Goal: Task Accomplishment & Management: Manage account settings

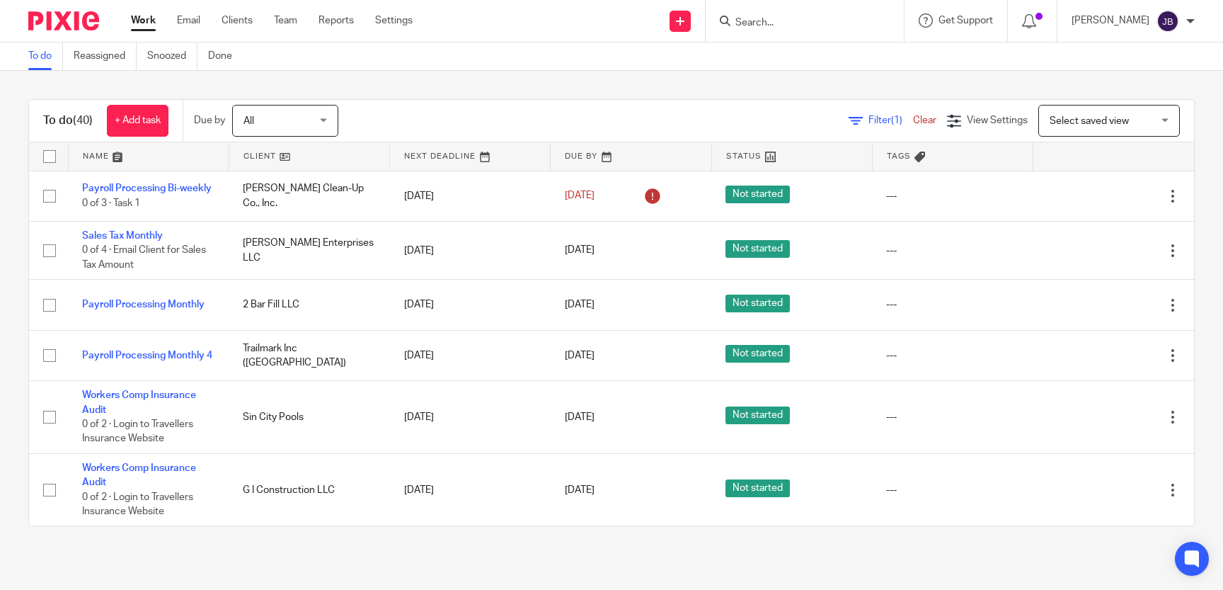
click at [786, 27] on input "Search" at bounding box center [797, 23] width 127 height 13
click at [787, 23] on input "Search" at bounding box center [797, 23] width 127 height 13
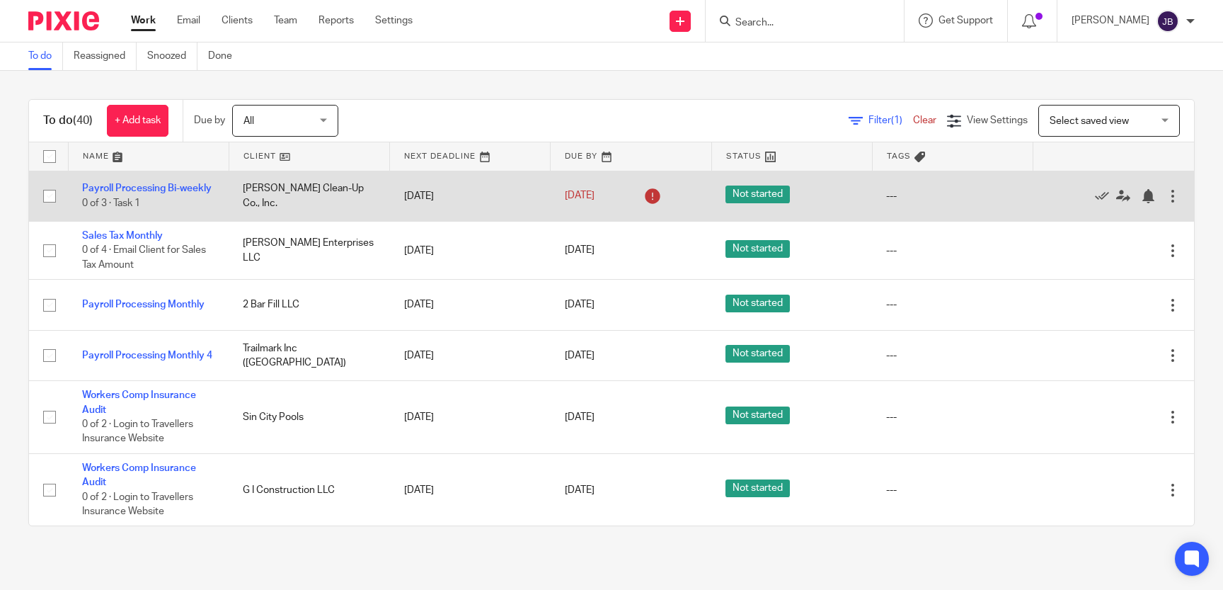
click at [188, 181] on td "Payroll Processing Bi-weekly 0 of 3 · Task 1" at bounding box center [148, 196] width 161 height 50
click at [188, 183] on td "Payroll Processing Bi-weekly 0 of 3 · Task 1" at bounding box center [148, 196] width 161 height 50
click at [188, 192] on link "Payroll Processing Bi-weekly" at bounding box center [147, 188] width 130 height 10
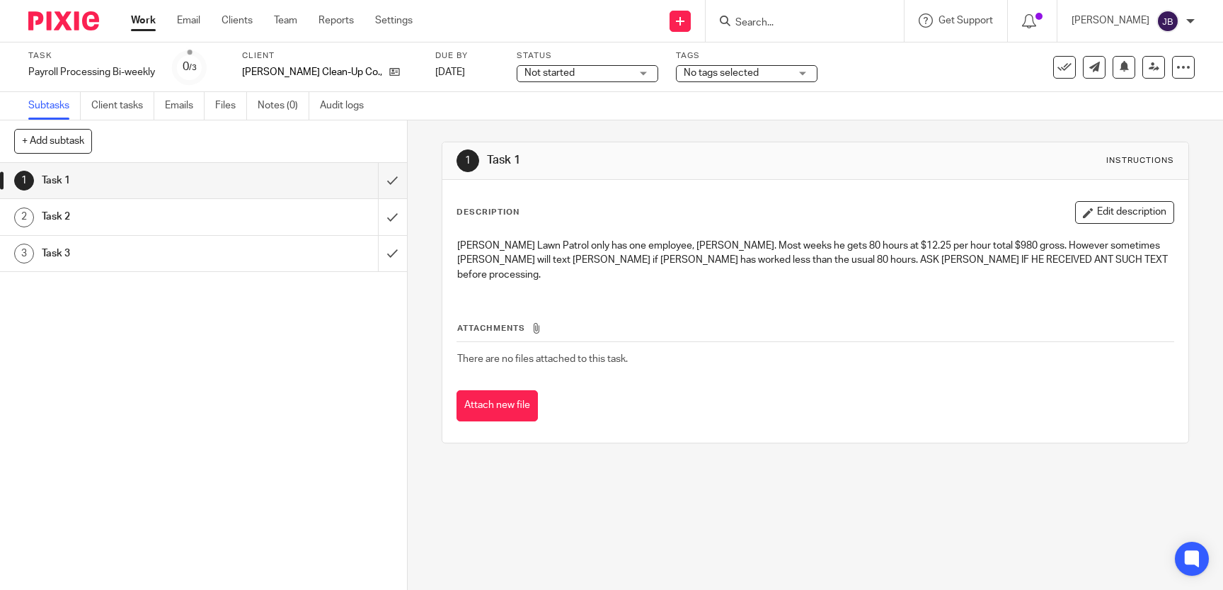
click at [309, 367] on div "1 Task 1 2 Task 2 3 Task 3" at bounding box center [203, 376] width 407 height 427
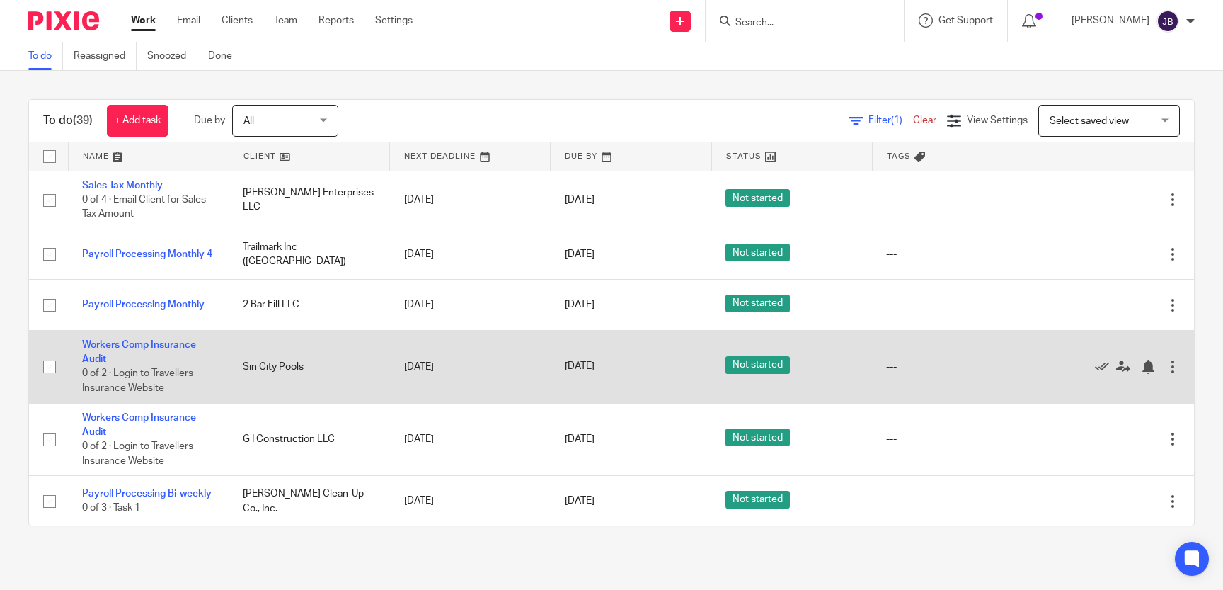
click at [159, 339] on td "Workers Comp Insurance Audit 0 of 2 · Login to Travellers Insurance Website" at bounding box center [148, 366] width 161 height 73
click at [159, 341] on link "Workers Comp Insurance Audit" at bounding box center [139, 352] width 114 height 24
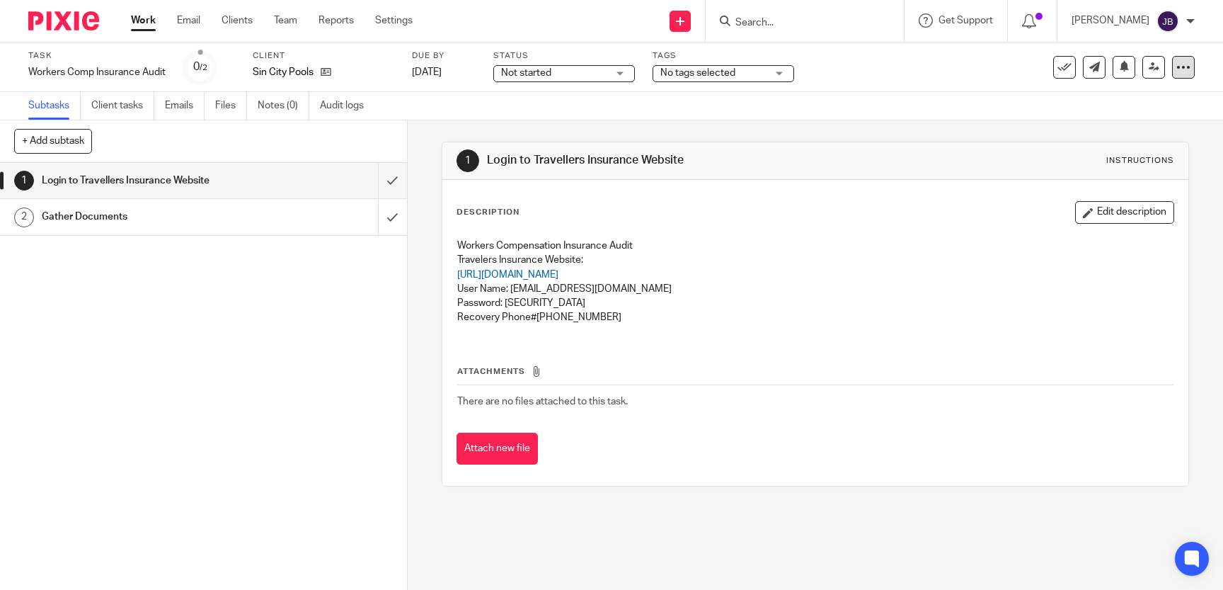
click at [1175, 65] on div at bounding box center [1183, 67] width 23 height 23
click at [1132, 188] on button "Delete" at bounding box center [1129, 185] width 113 height 11
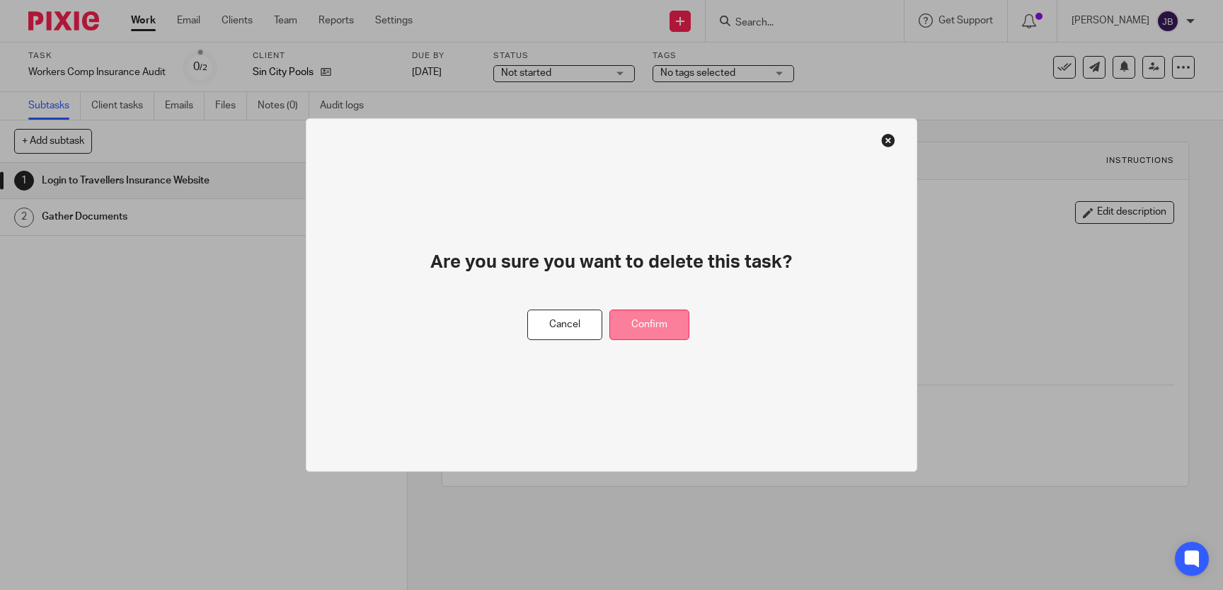
click at [654, 338] on button "Confirm" at bounding box center [649, 324] width 80 height 30
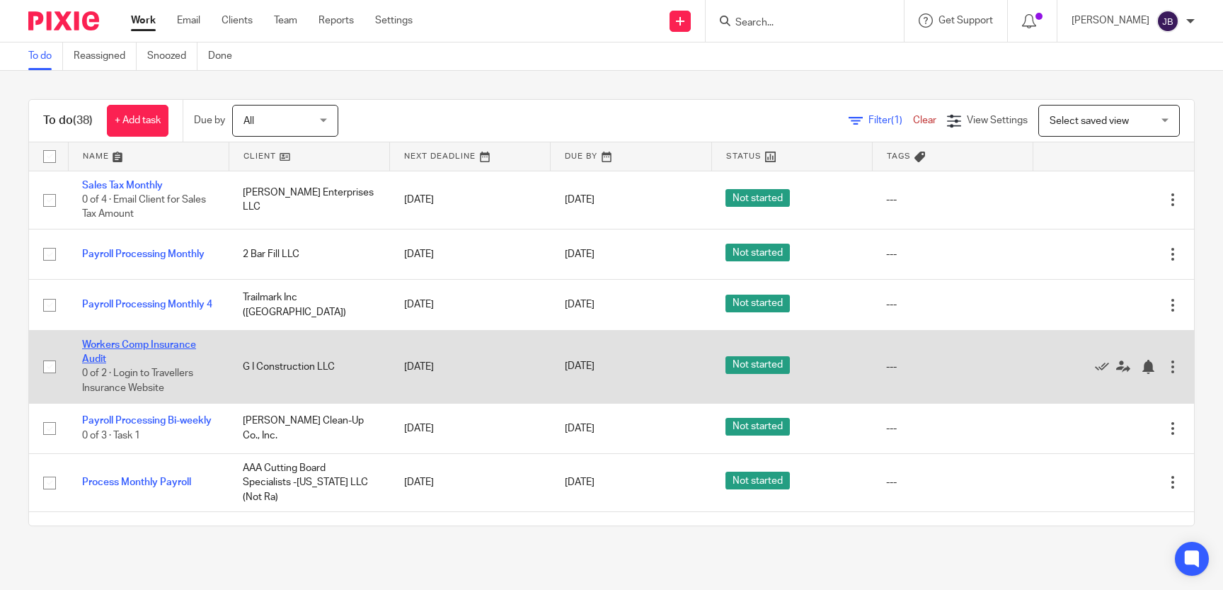
click at [159, 343] on link "Workers Comp Insurance Audit" at bounding box center [139, 352] width 114 height 24
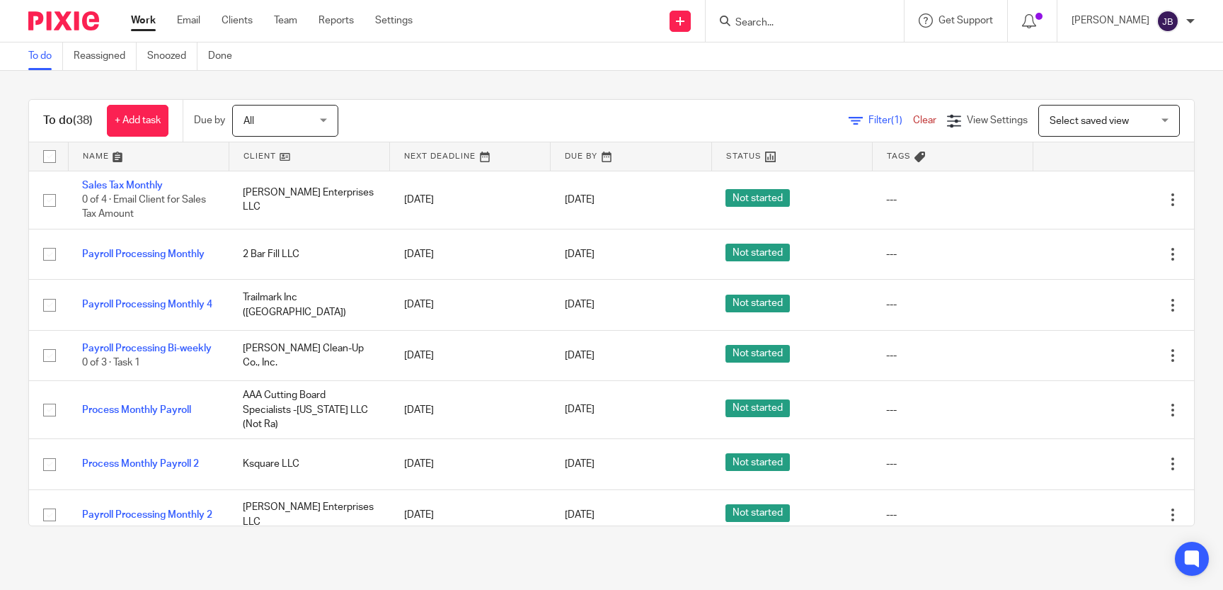
click at [837, 25] on input "Search" at bounding box center [797, 23] width 127 height 13
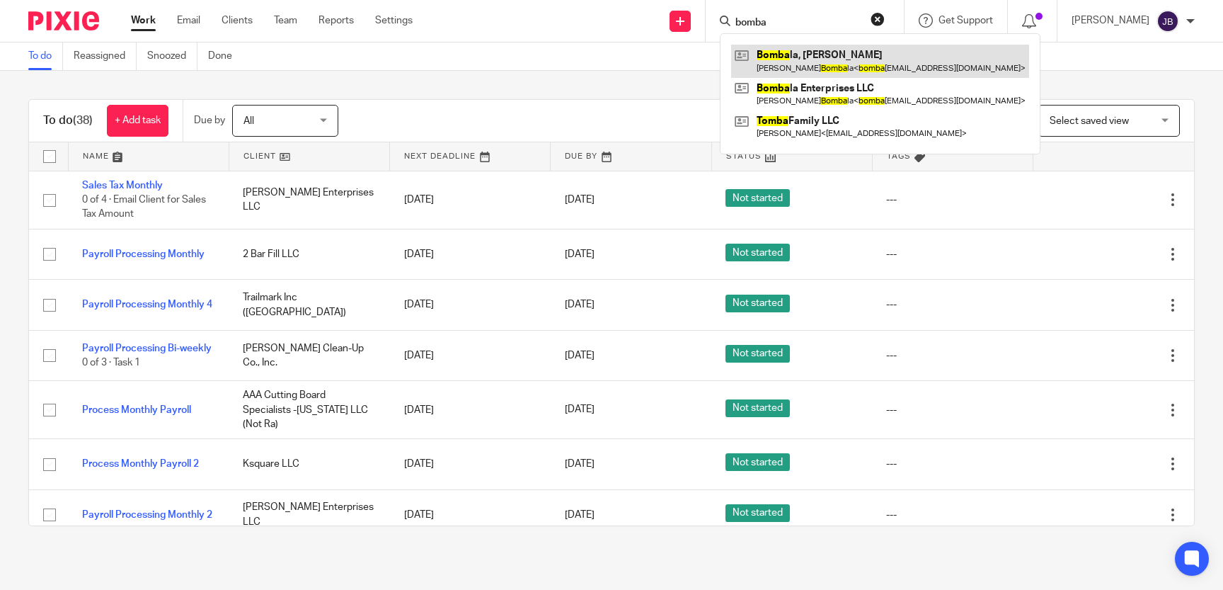
type input "bomba"
click at [849, 55] on link at bounding box center [880, 61] width 298 height 33
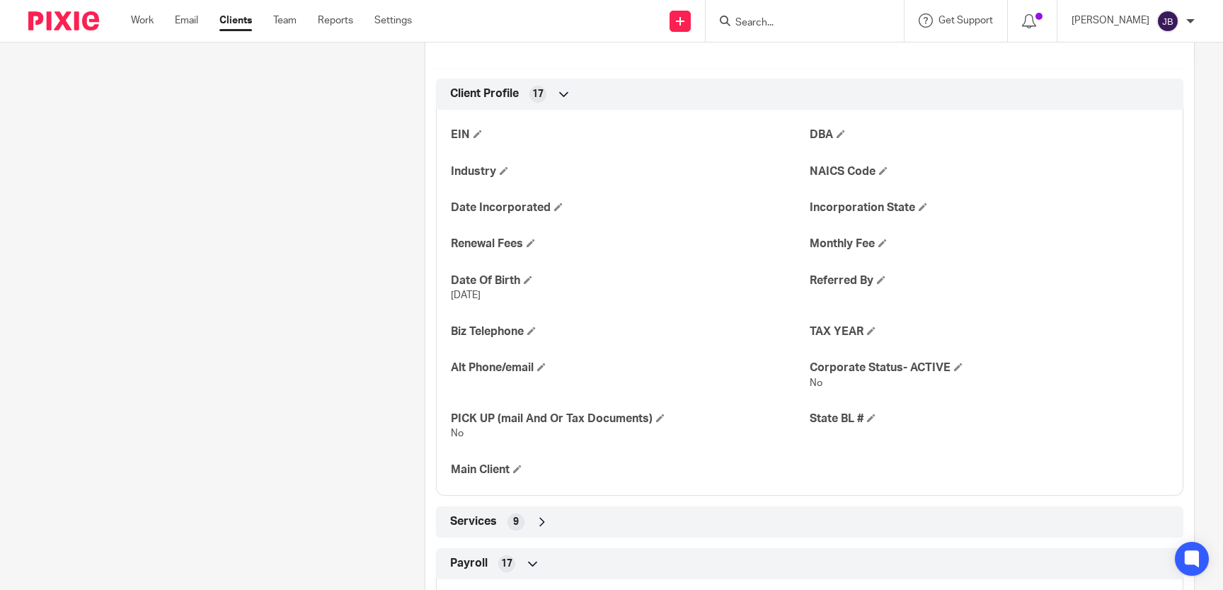
scroll to position [779, 0]
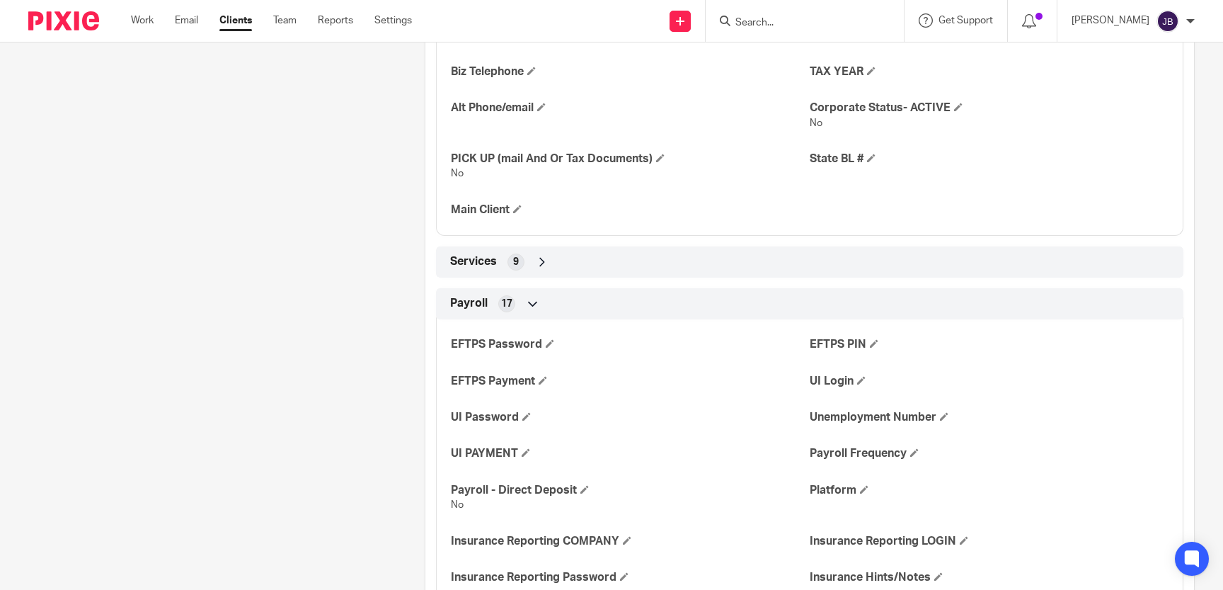
click at [991, 268] on div "Services 9" at bounding box center [810, 262] width 726 height 24
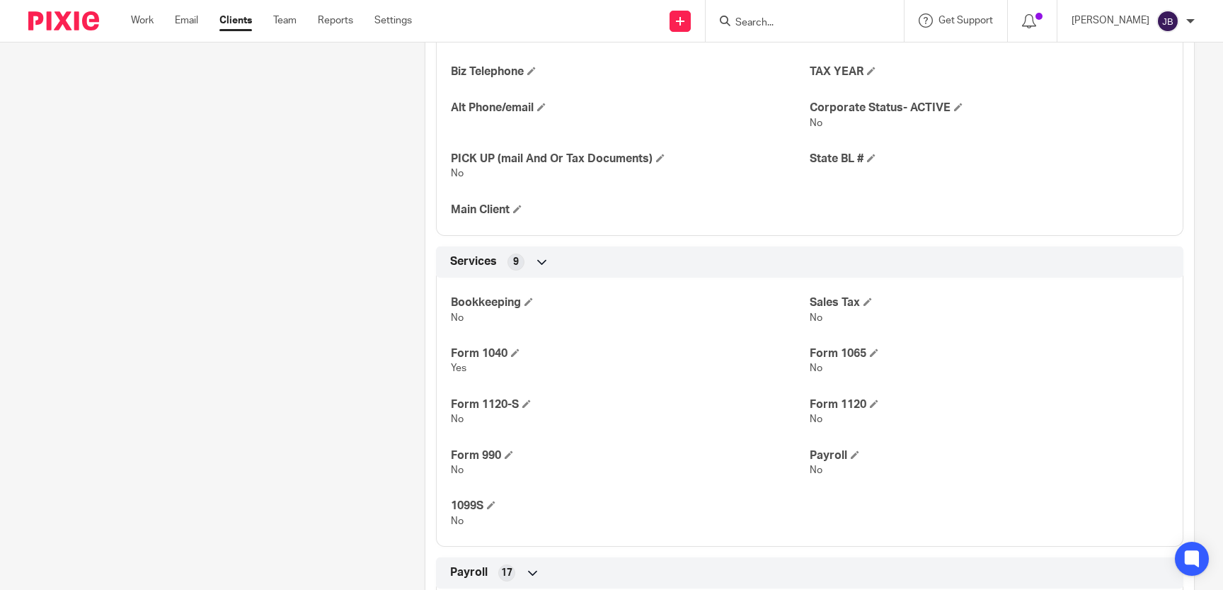
click at [800, 18] on input "Search" at bounding box center [797, 23] width 127 height 13
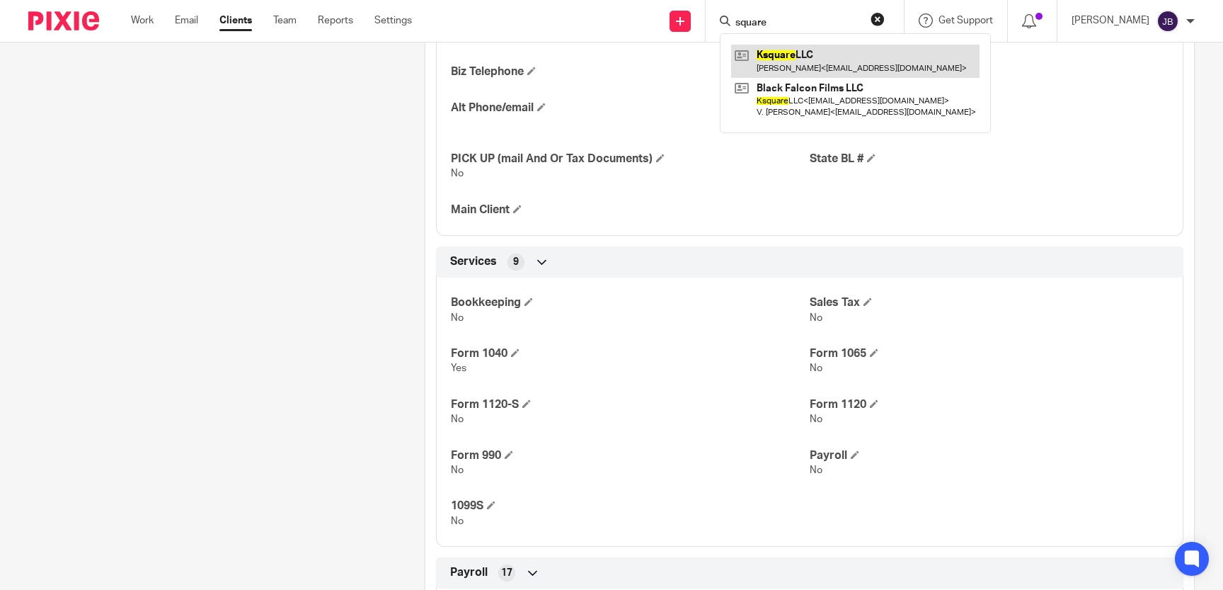
type input "square"
click at [825, 71] on link at bounding box center [855, 61] width 248 height 33
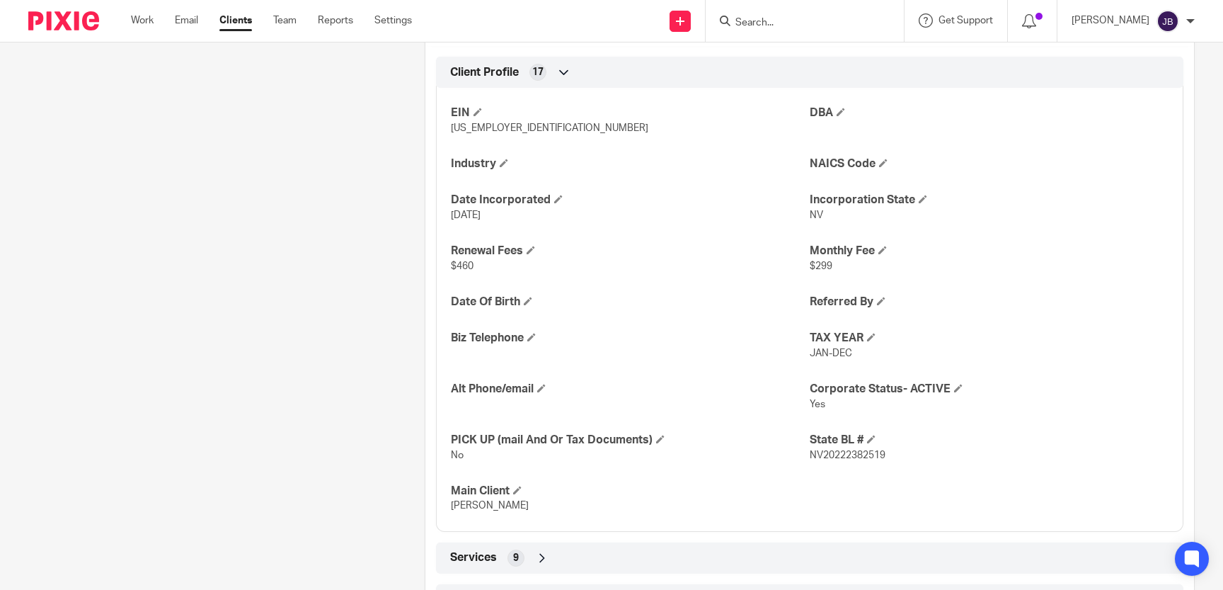
scroll to position [585, 0]
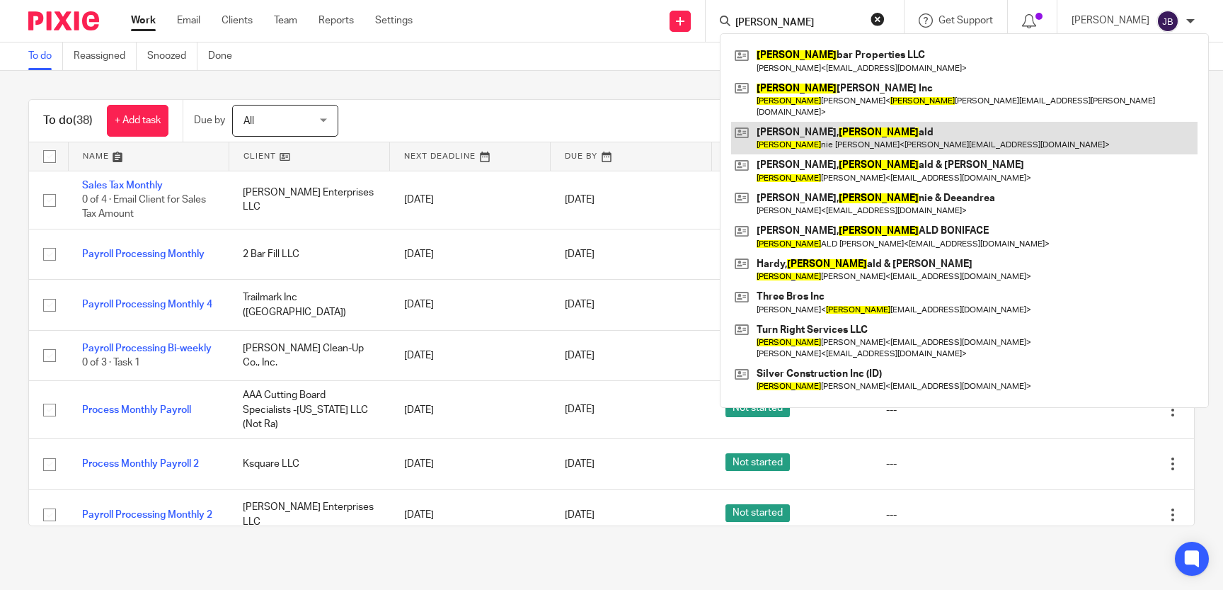
type input "[PERSON_NAME]"
click at [910, 129] on link at bounding box center [964, 138] width 466 height 33
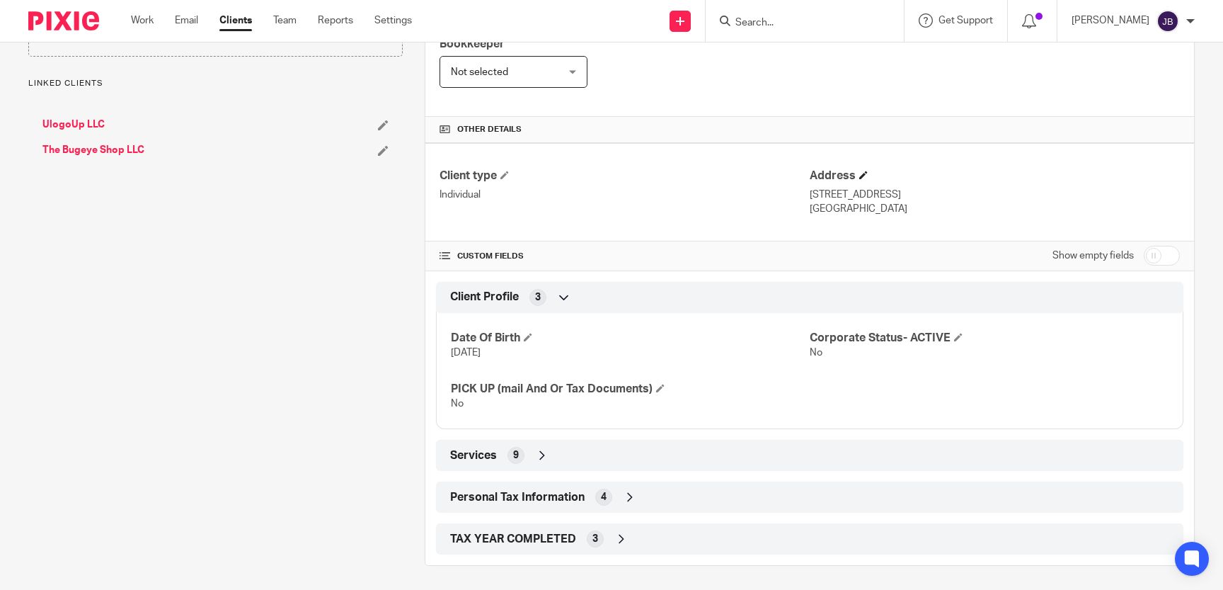
scroll to position [260, 0]
click at [927, 452] on div "Services 9" at bounding box center [810, 454] width 726 height 24
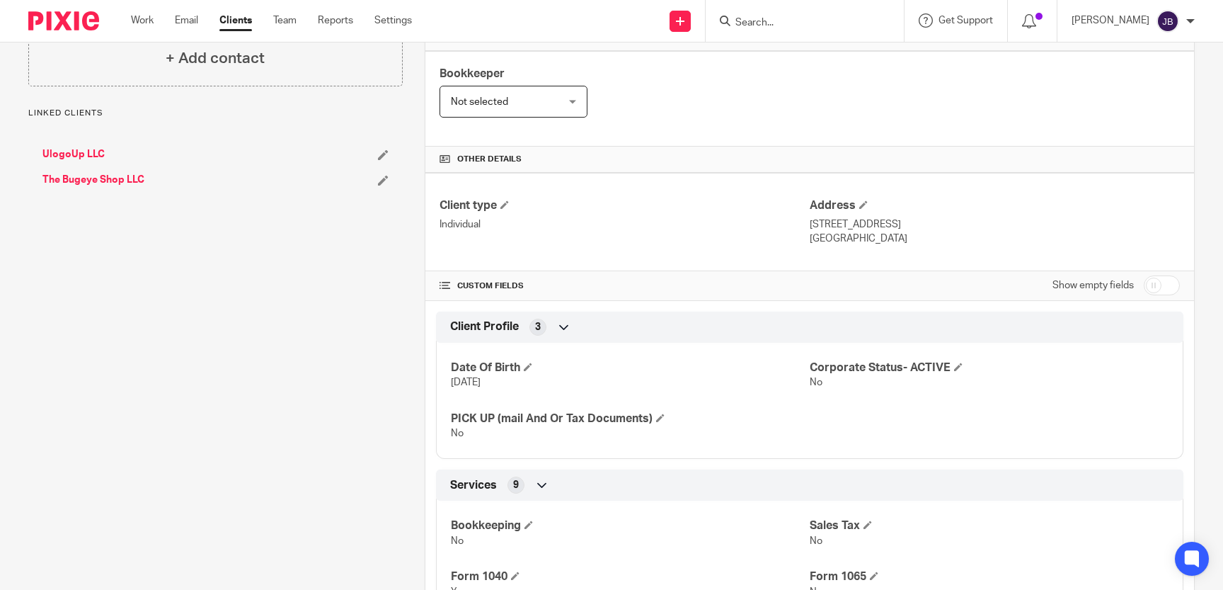
scroll to position [195, 0]
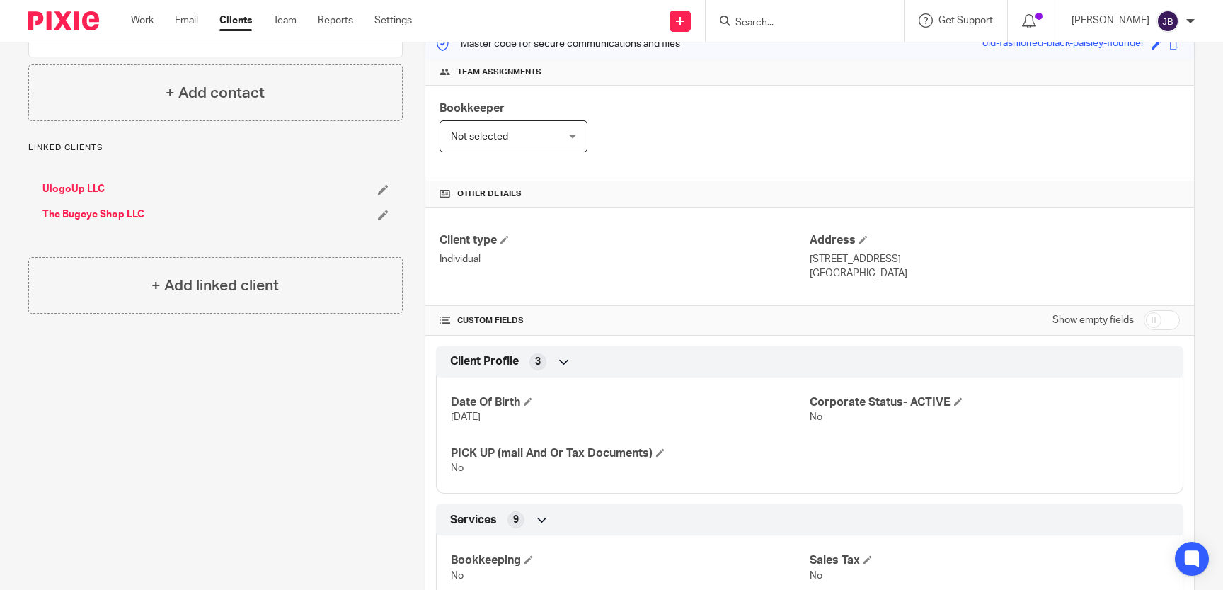
click at [74, 188] on link "UlogoUp LLC" at bounding box center [73, 189] width 62 height 14
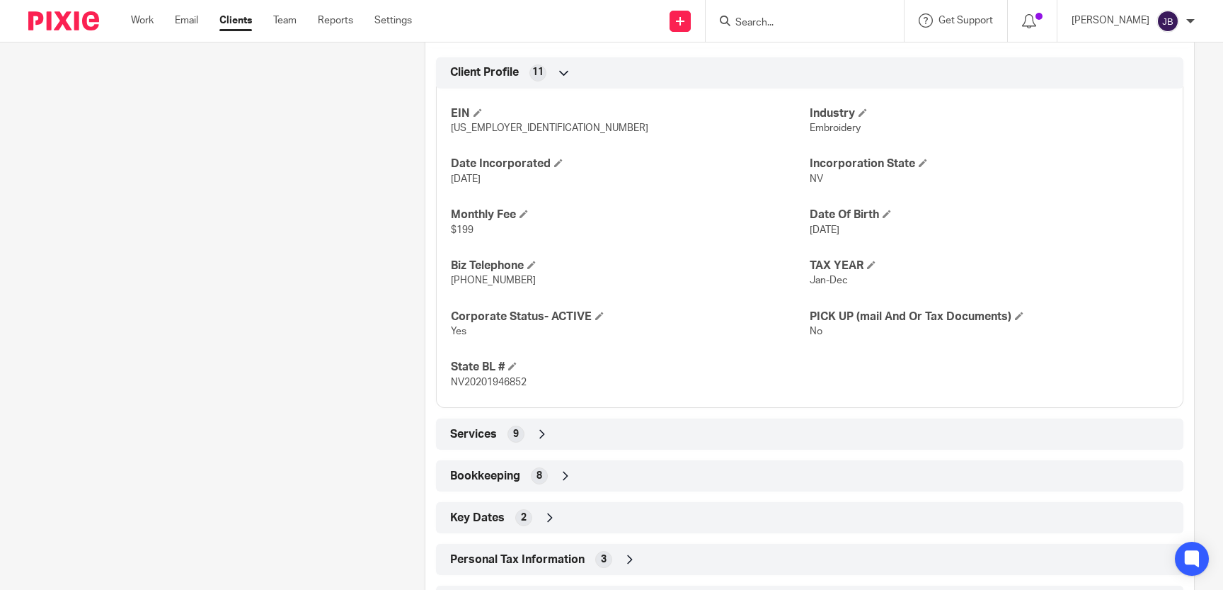
scroll to position [585, 0]
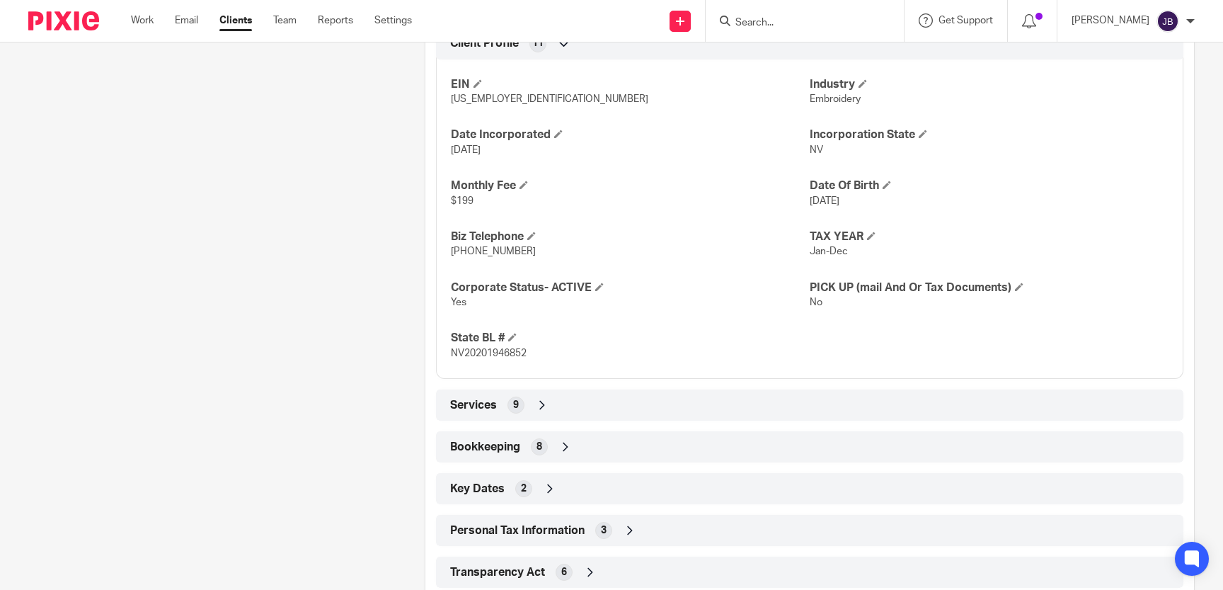
click at [556, 408] on div "Services 9" at bounding box center [810, 405] width 726 height 24
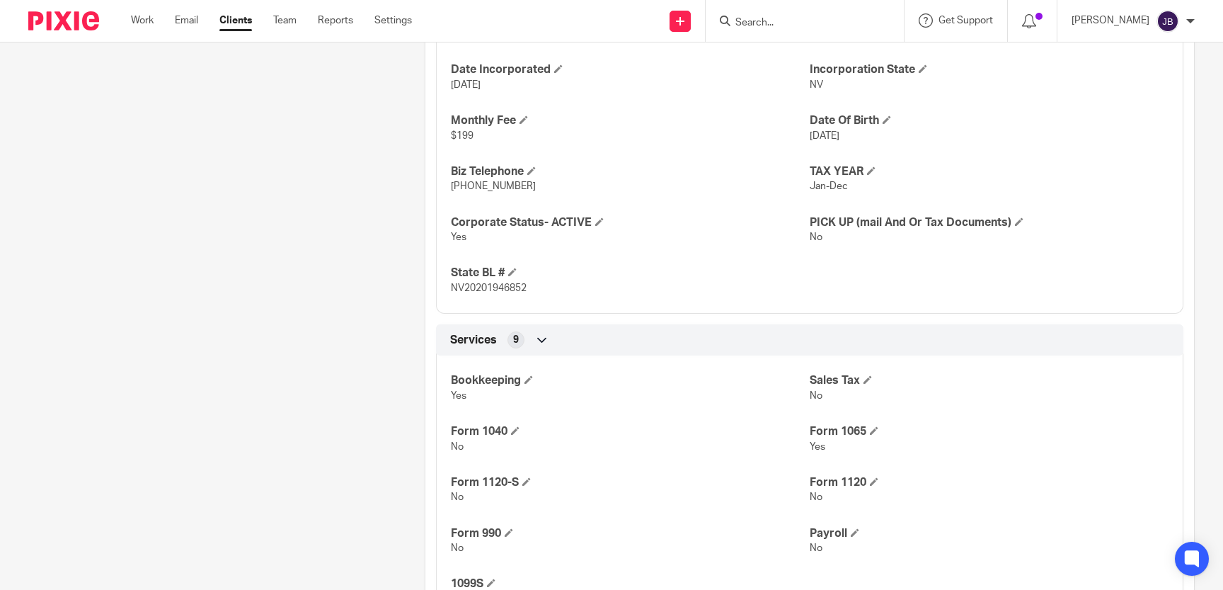
scroll to position [650, 0]
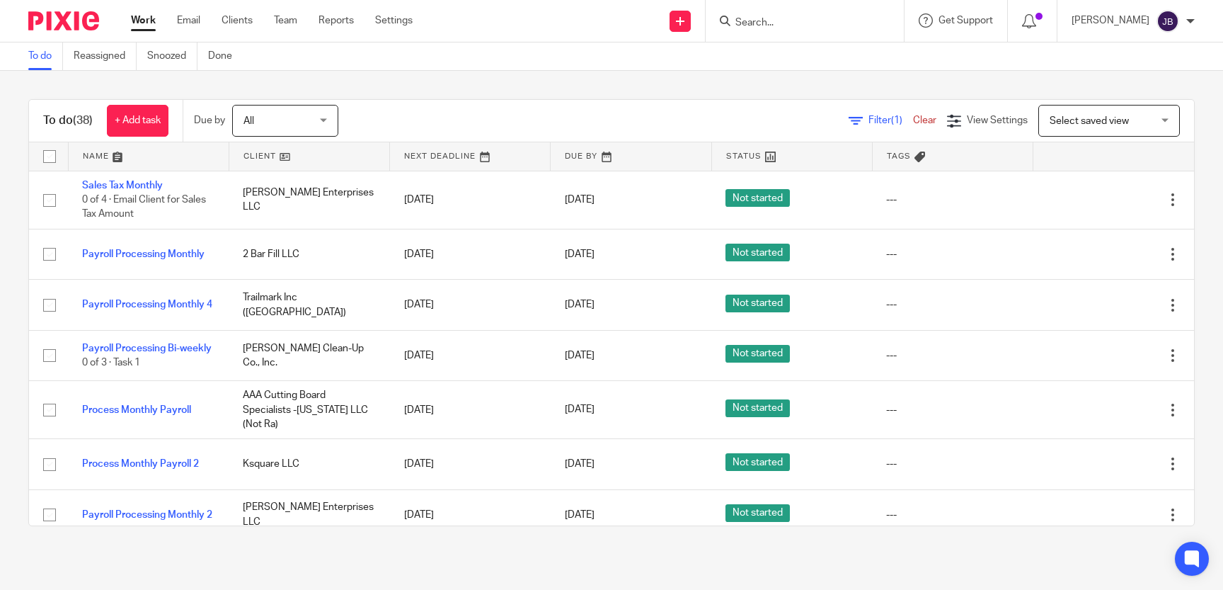
click at [774, 25] on input "Search" at bounding box center [797, 23] width 127 height 13
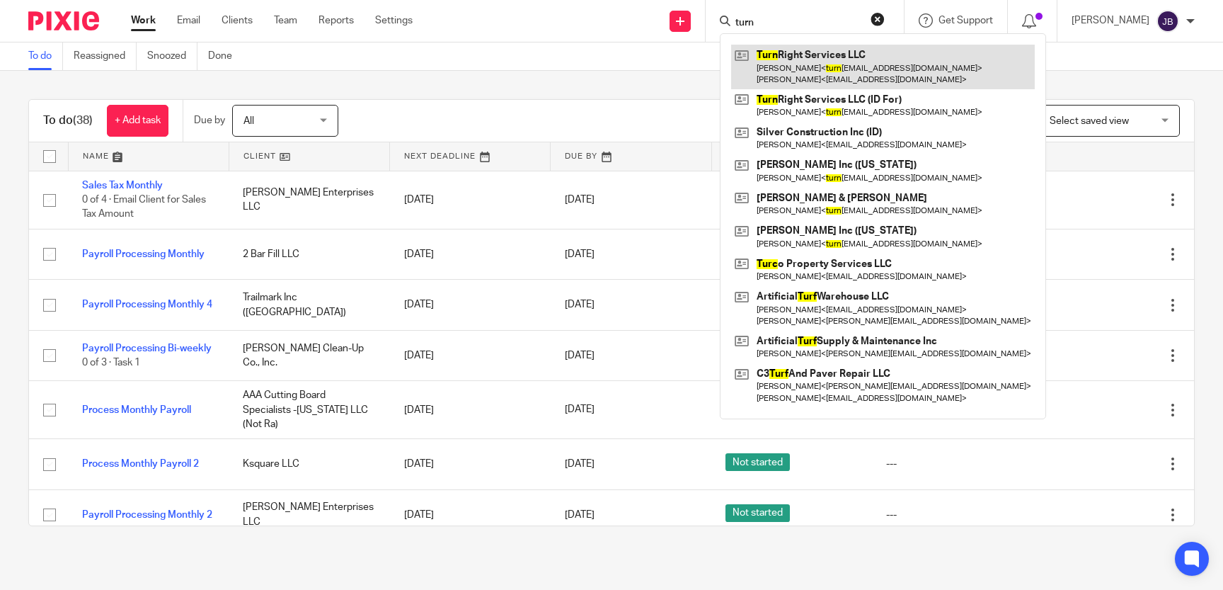
type input "turn"
click at [800, 70] on link at bounding box center [883, 67] width 304 height 44
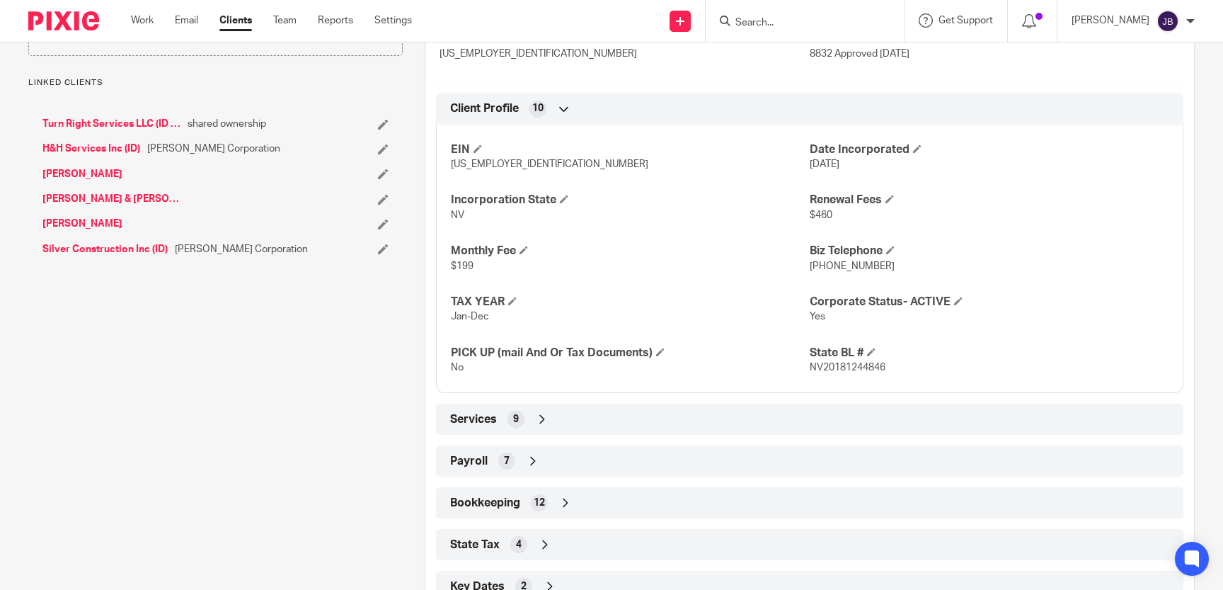
scroll to position [654, 0]
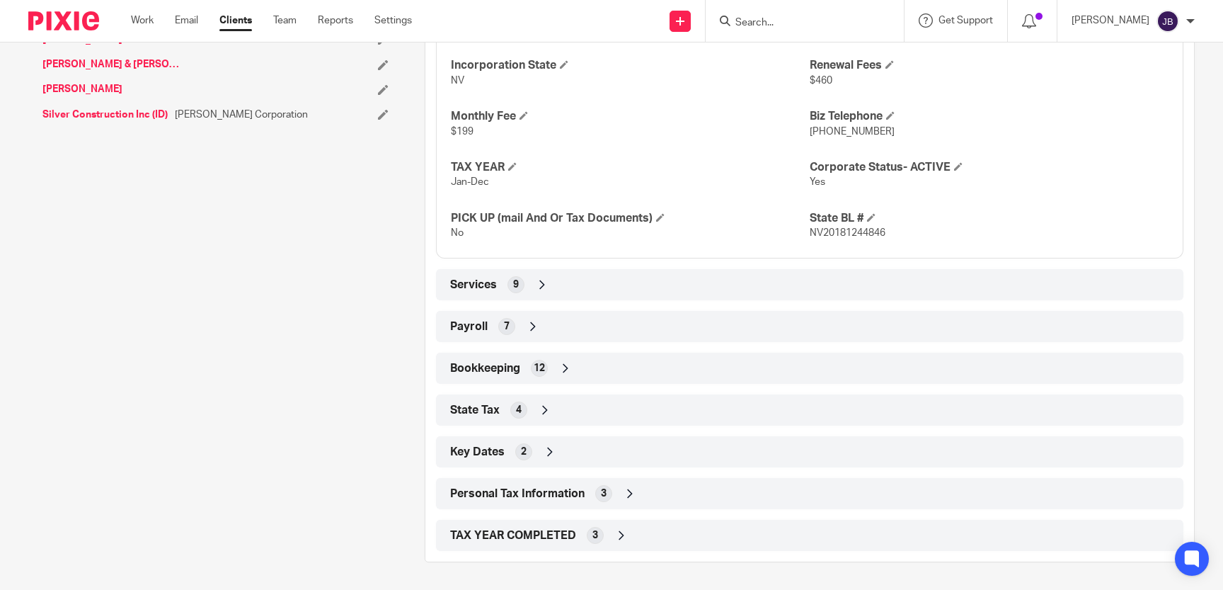
click at [619, 286] on div "Services 9" at bounding box center [810, 285] width 726 height 24
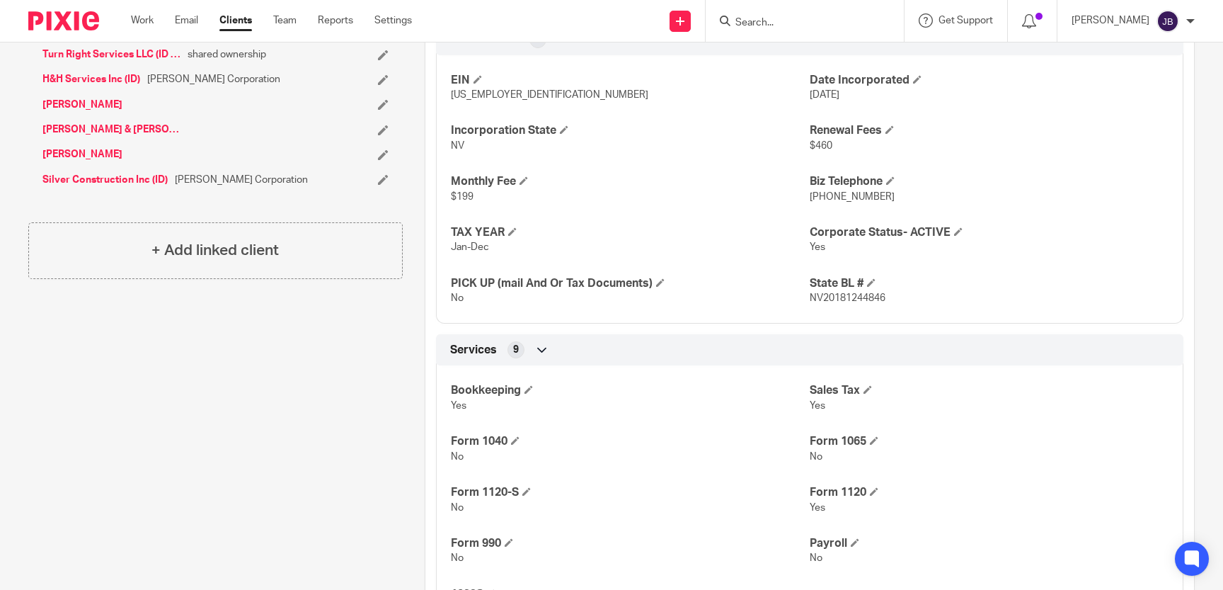
scroll to position [914, 0]
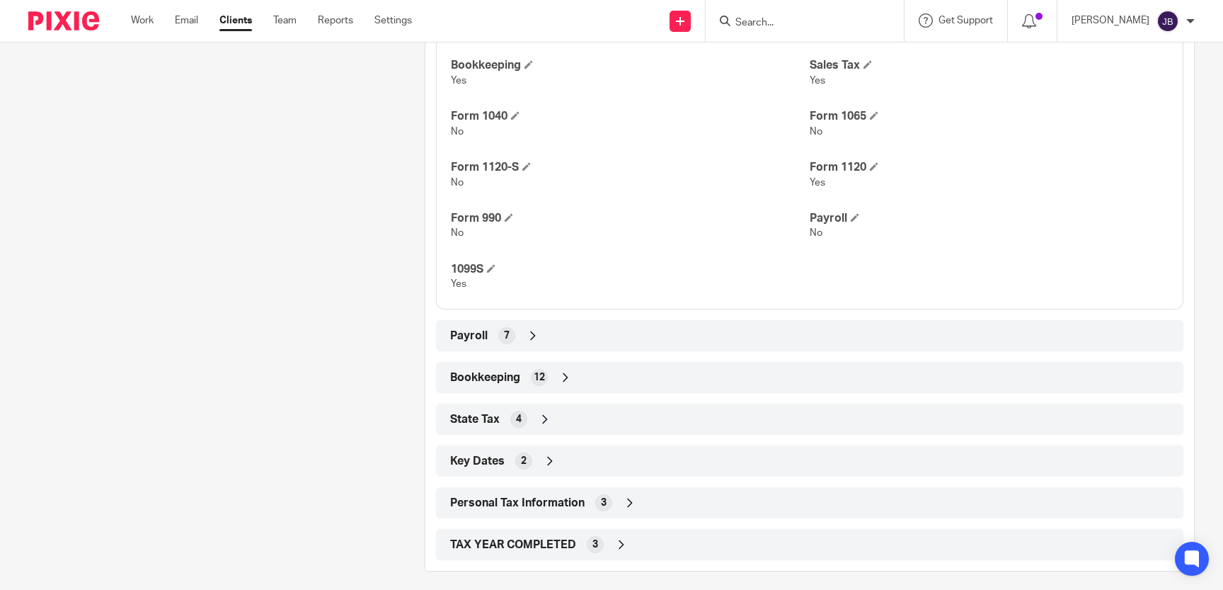
click at [613, 342] on div "Payroll 7" at bounding box center [810, 335] width 726 height 24
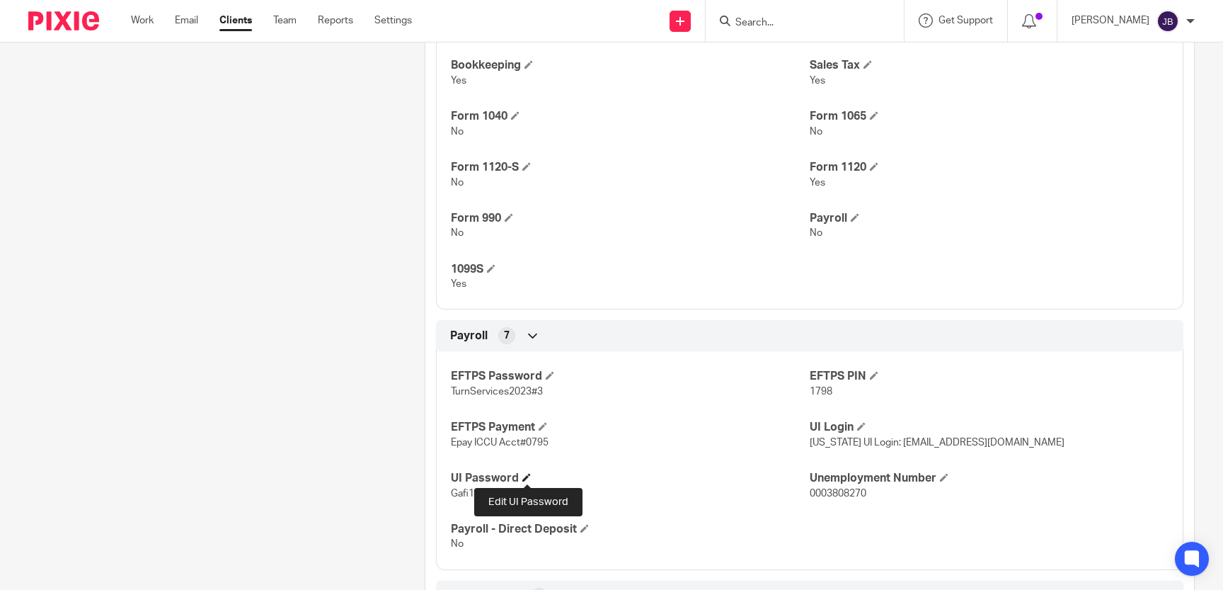
click at [526, 481] on span at bounding box center [526, 477] width 8 height 8
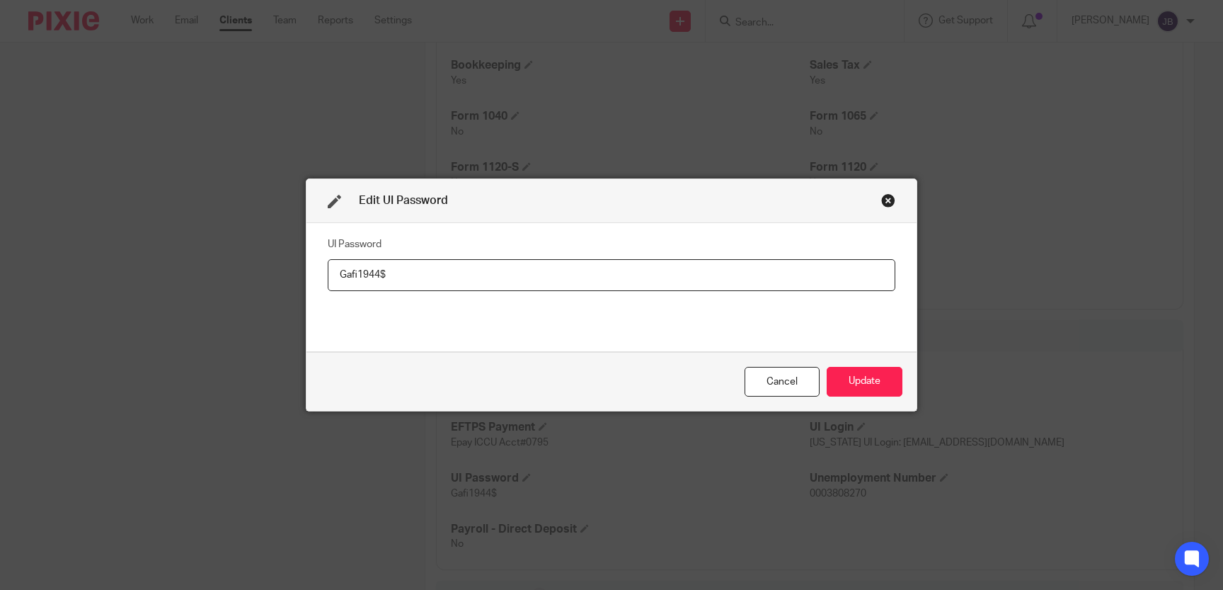
drag, startPoint x: 401, startPoint y: 269, endPoint x: -82, endPoint y: 236, distance: 483.9
click at [328, 259] on input "Gafi1944$" at bounding box center [612, 275] width 568 height 32
type input "Pa$sword2025"
click at [883, 382] on button "Update" at bounding box center [865, 382] width 76 height 30
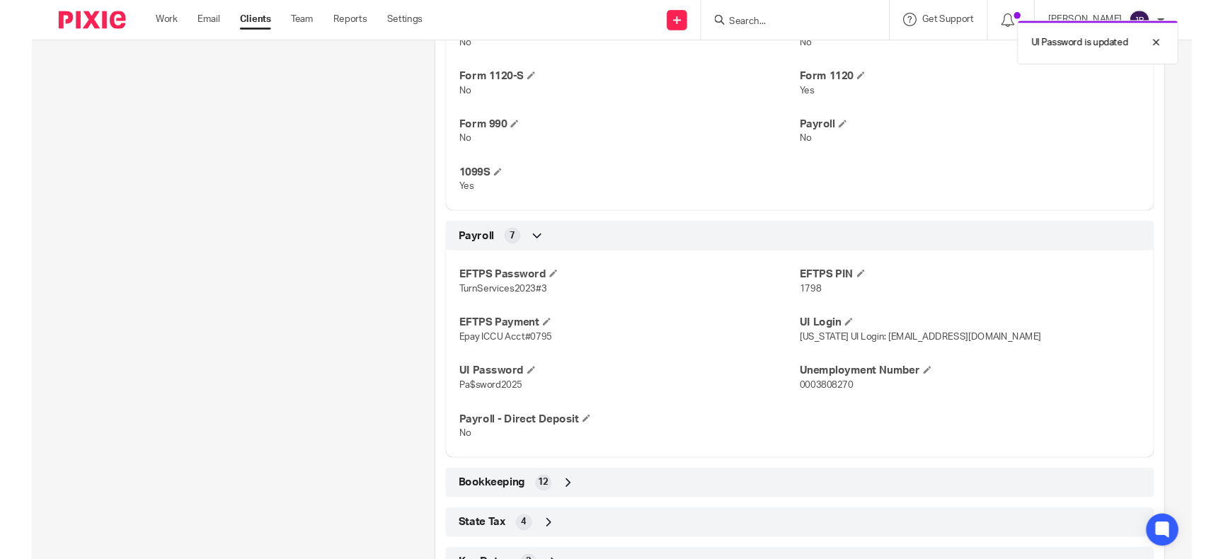
scroll to position [1108, 0]
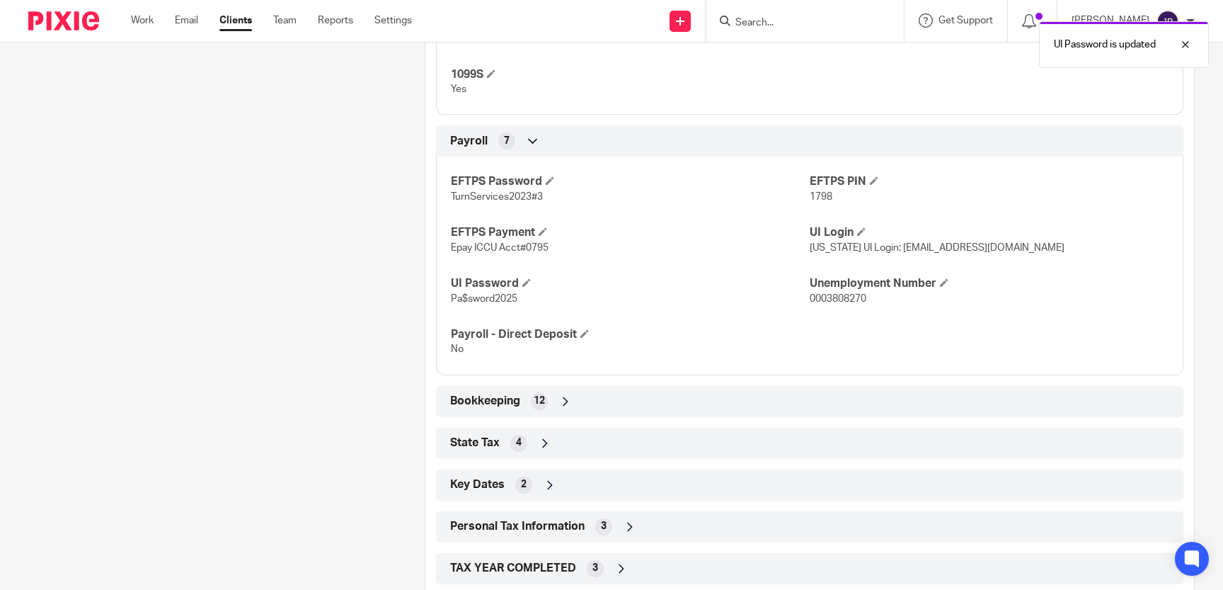
click at [824, 441] on div "State Tax 4" at bounding box center [810, 443] width 726 height 24
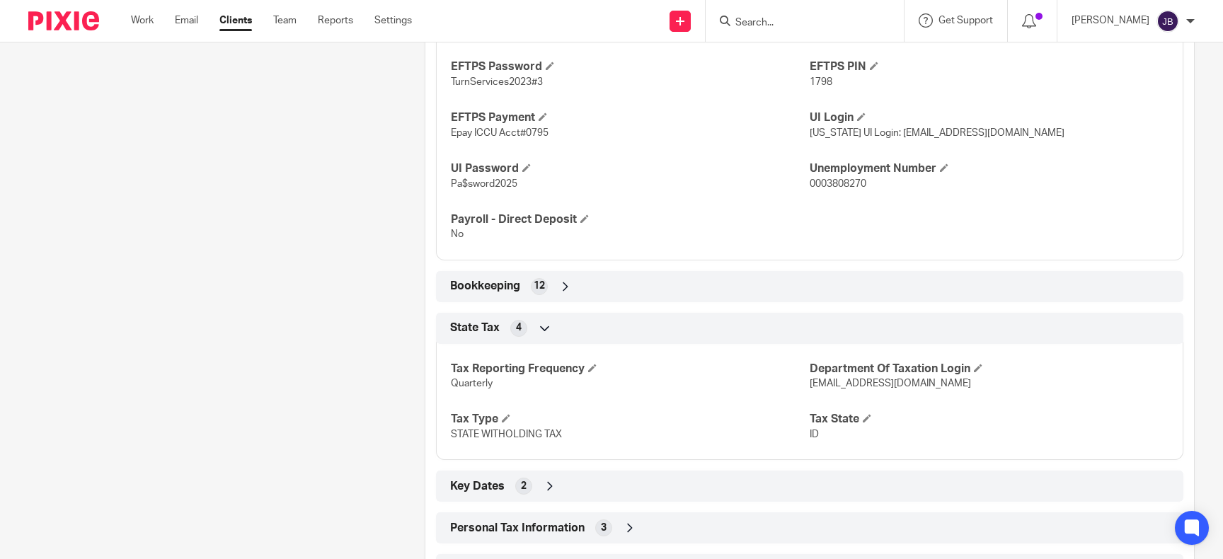
scroll to position [1093, 0]
